Goal: Information Seeking & Learning: Stay updated

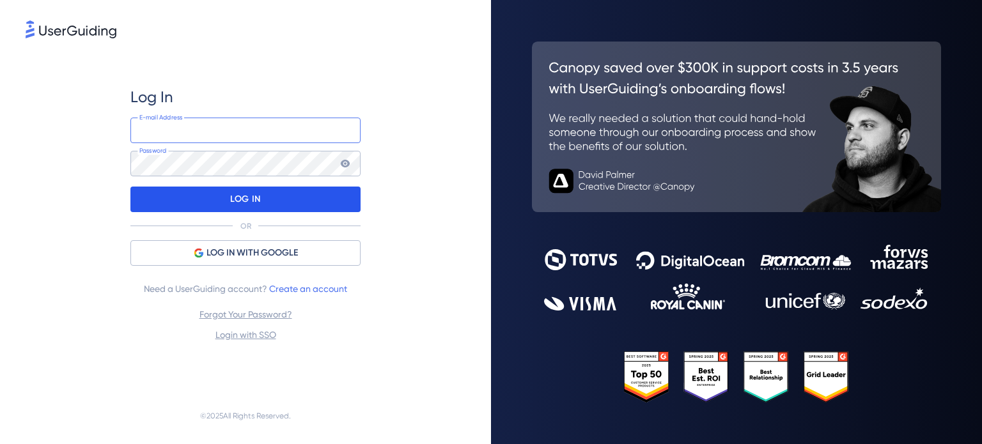
type input "[EMAIL_ADDRESS][DOMAIN_NAME]"
click at [288, 189] on div "LOG IN" at bounding box center [245, 200] width 230 height 26
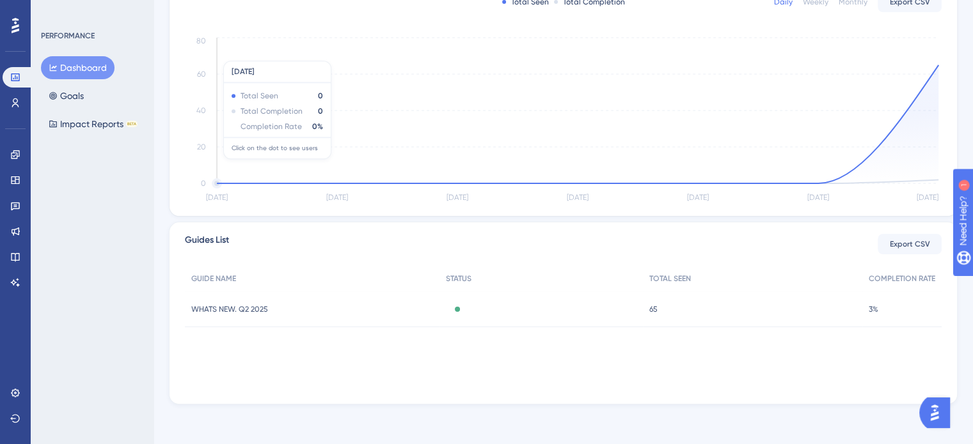
scroll to position [278, 0]
click at [13, 153] on icon at bounding box center [15, 155] width 10 height 10
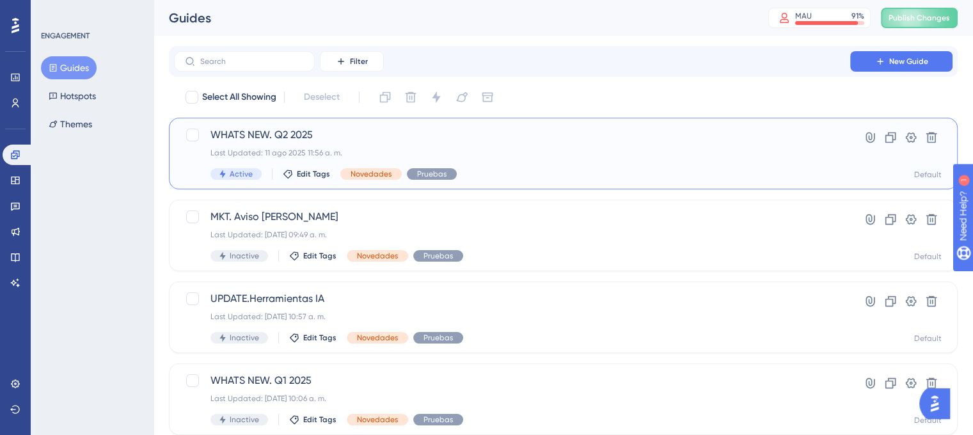
click at [356, 133] on span "WHATS NEW. Q2 2025" at bounding box center [511, 134] width 603 height 15
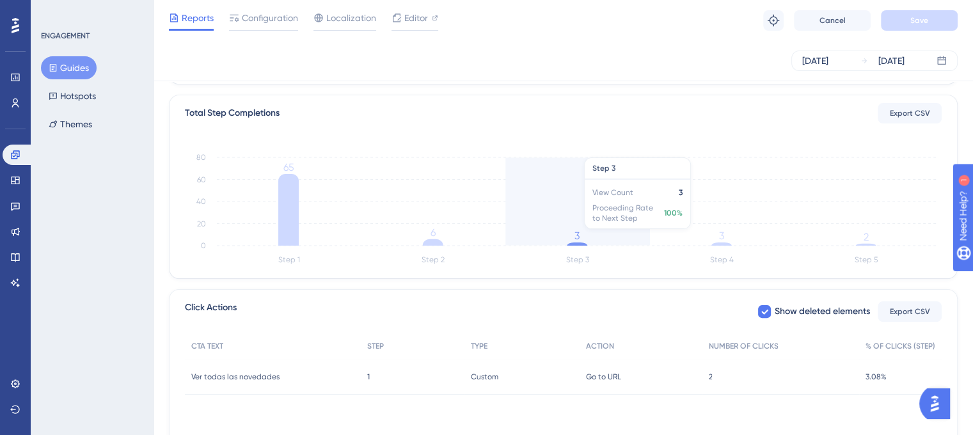
scroll to position [320, 0]
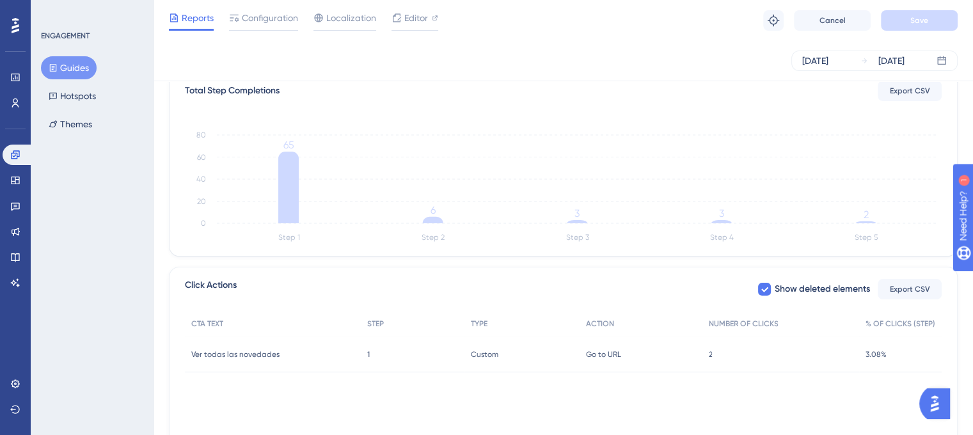
click at [714, 349] on div "2 2" at bounding box center [779, 354] width 157 height 36
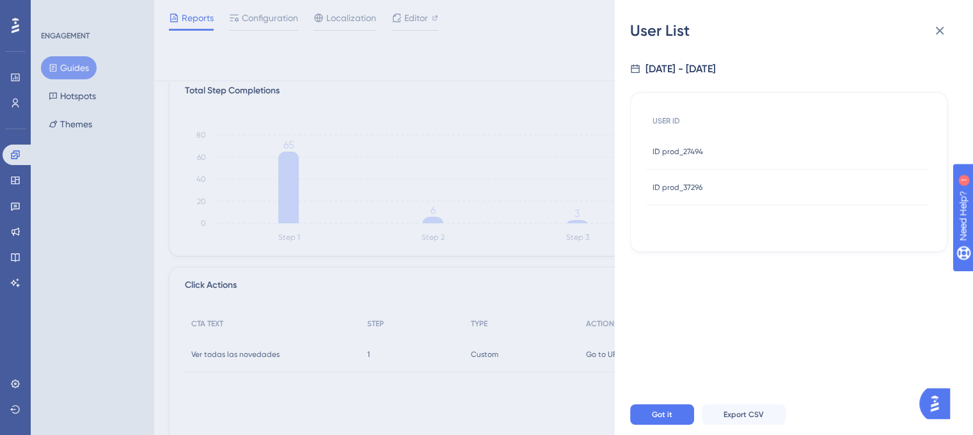
click at [683, 153] on span "ID prod_27494" at bounding box center [677, 151] width 51 height 10
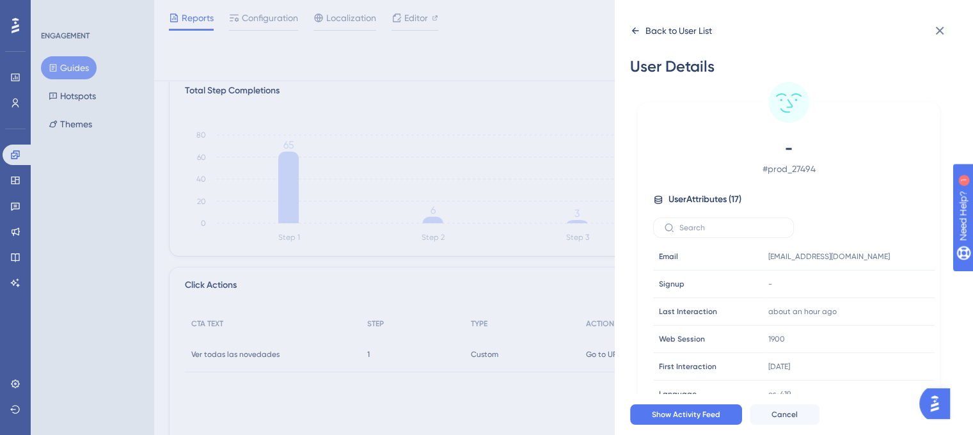
click at [638, 34] on icon at bounding box center [635, 31] width 10 height 10
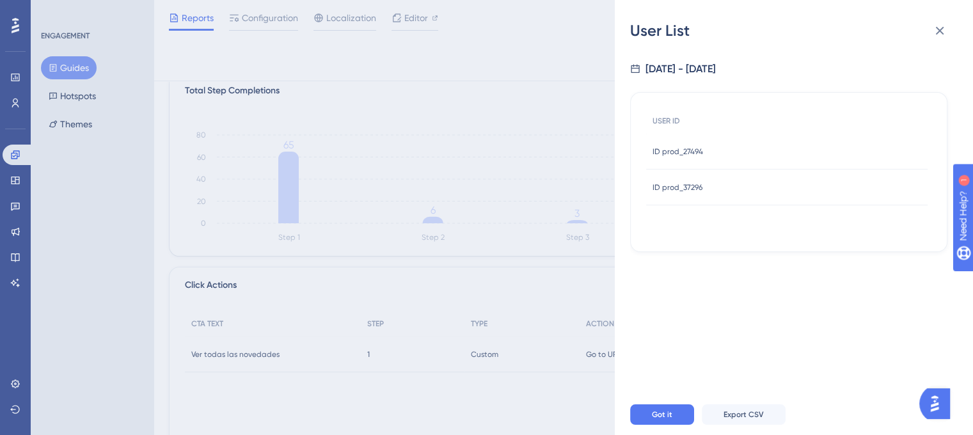
click at [698, 189] on span "ID prod_37296" at bounding box center [677, 187] width 50 height 10
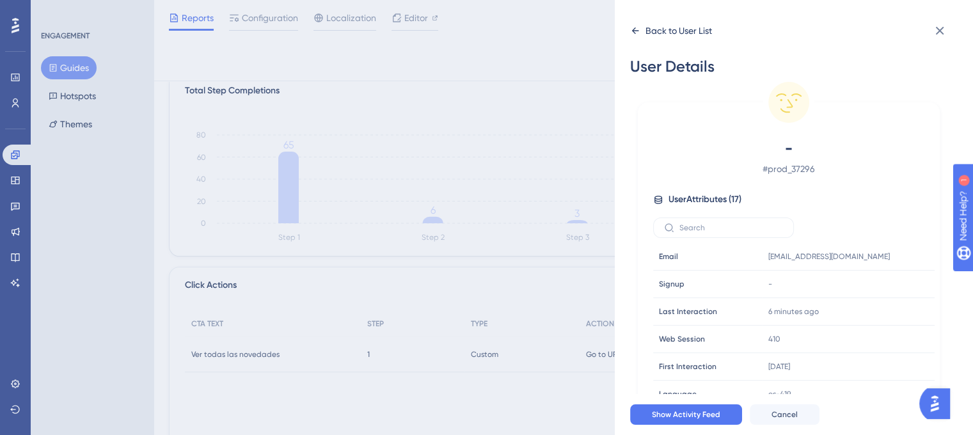
click at [630, 33] on icon at bounding box center [635, 31] width 10 height 10
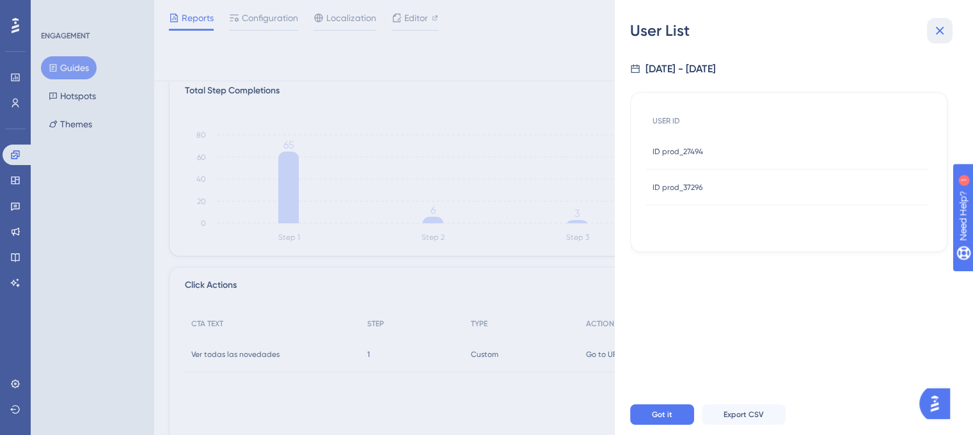
click at [944, 32] on icon at bounding box center [939, 30] width 15 height 15
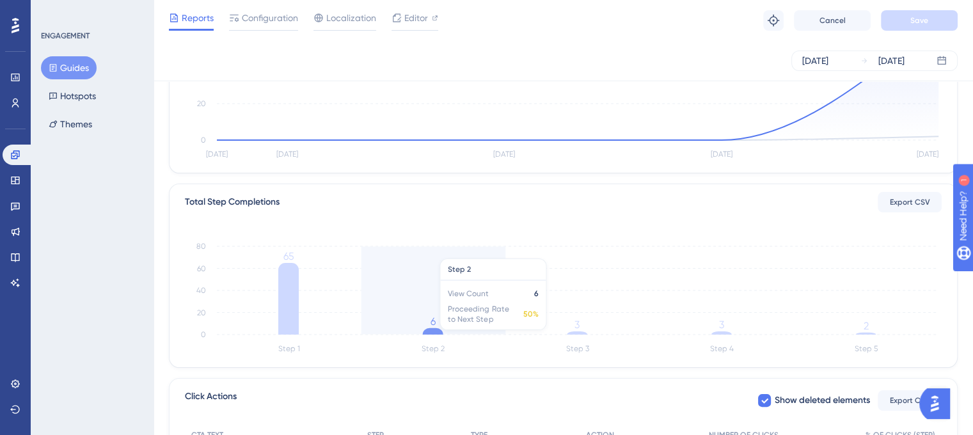
scroll to position [256, 0]
